Goal: Task Accomplishment & Management: Use online tool/utility

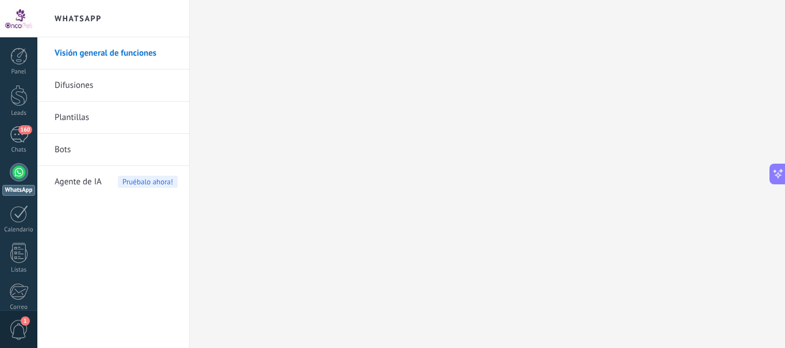
scroll to position [2369, 0]
click at [77, 186] on span "Agente de IA" at bounding box center [78, 182] width 47 height 32
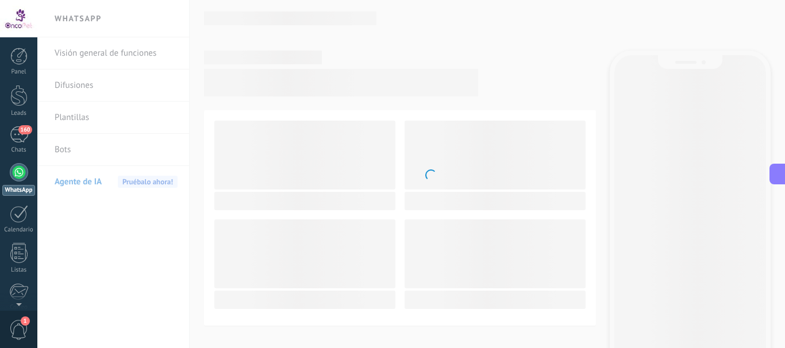
scroll to position [2369, 0]
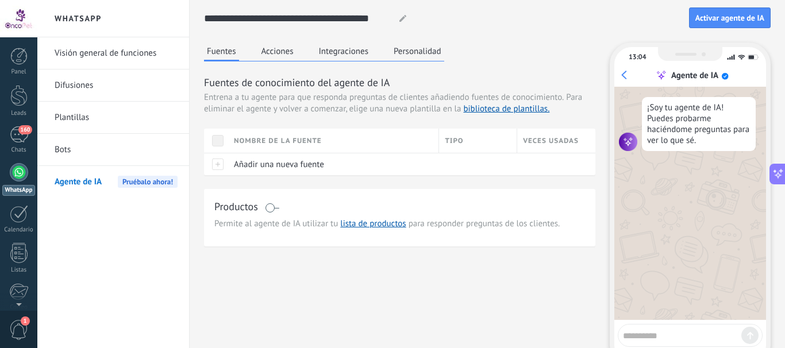
click at [412, 52] on button "Personalidad" at bounding box center [417, 51] width 53 height 17
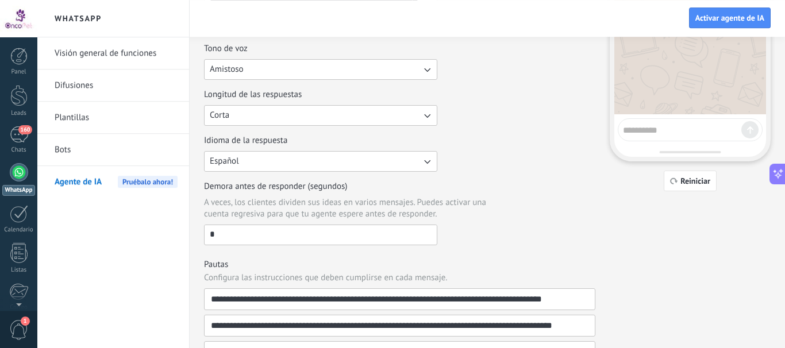
scroll to position [235, 0]
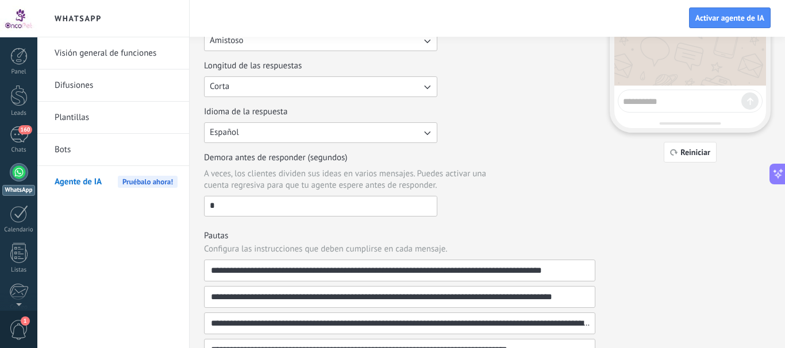
drag, startPoint x: 209, startPoint y: 211, endPoint x: 145, endPoint y: 208, distance: 63.9
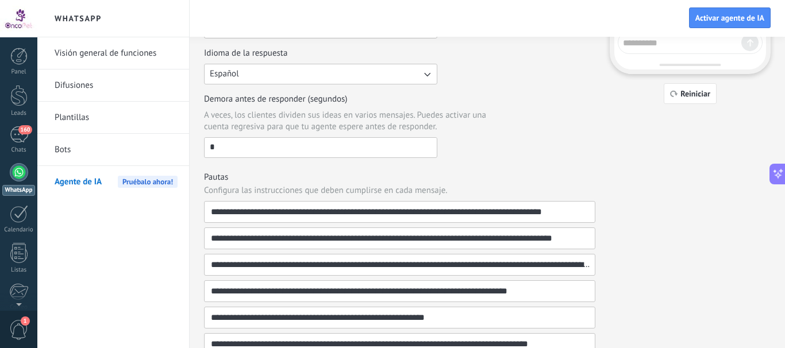
click at [159, 232] on div "Visión general de funciones Difusiones Plantillas Bots Agente de IA Pruébalo ah…" at bounding box center [113, 192] width 152 height 311
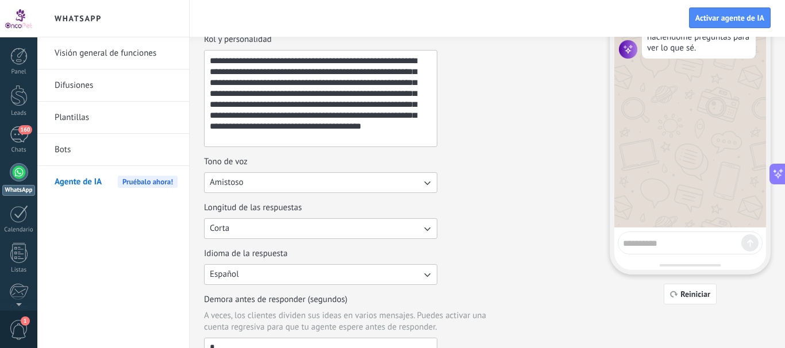
scroll to position [0, 0]
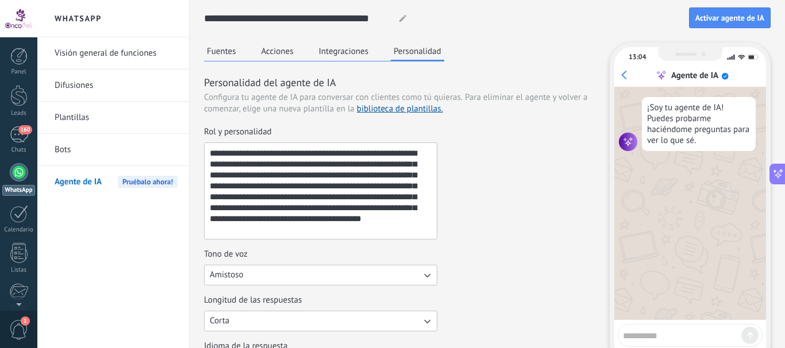
click at [340, 58] on button "Integraciones" at bounding box center [344, 51] width 56 height 17
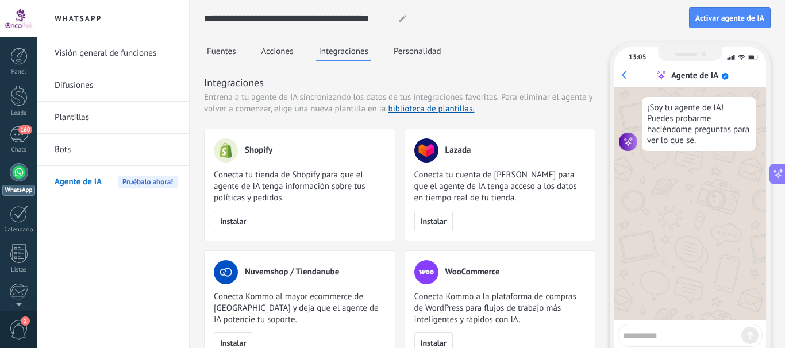
click at [279, 48] on button "Acciones" at bounding box center [278, 51] width 38 height 17
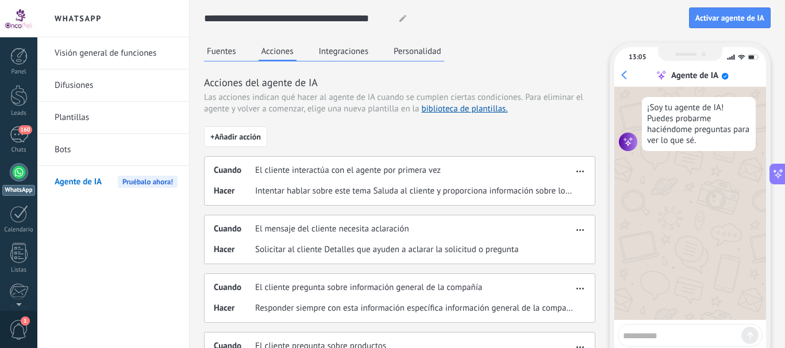
click at [221, 56] on button "Fuentes" at bounding box center [221, 51] width 35 height 17
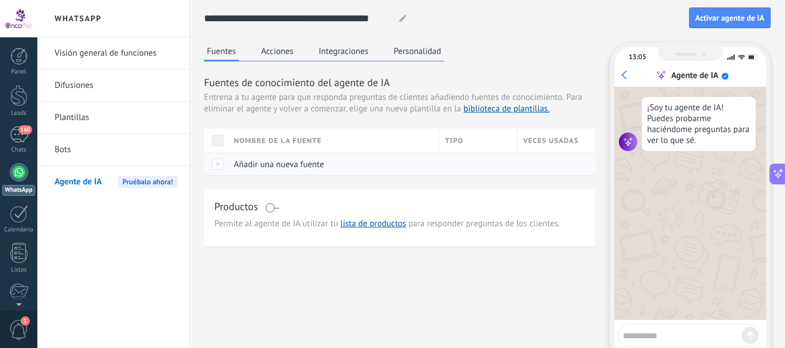
click at [268, 168] on span "Añadir una nueva fuente" at bounding box center [279, 164] width 90 height 11
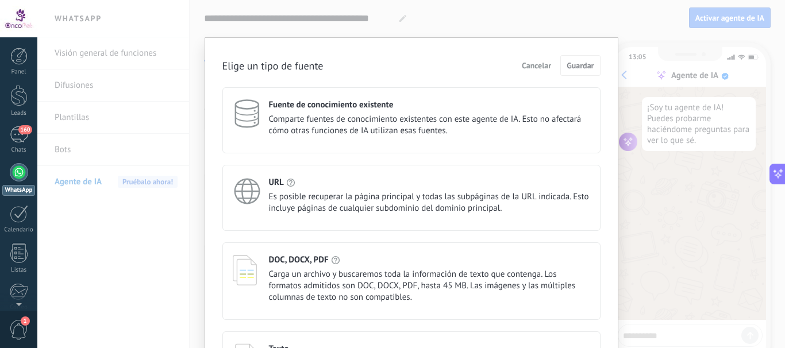
click at [528, 67] on span "Cancelar" at bounding box center [536, 66] width 29 height 8
